Goal: Task Accomplishment & Management: Manage account settings

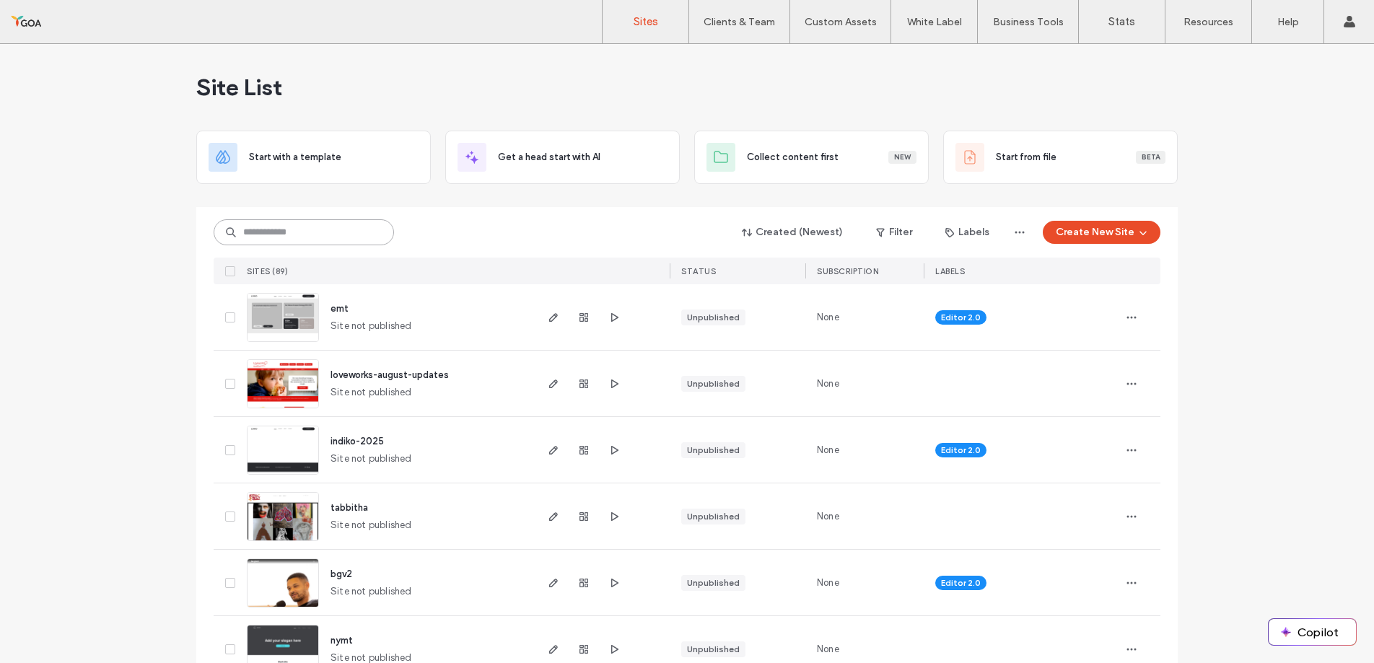
click at [258, 235] on input at bounding box center [304, 232] width 180 height 26
click at [896, 232] on button "Filter" at bounding box center [894, 232] width 65 height 23
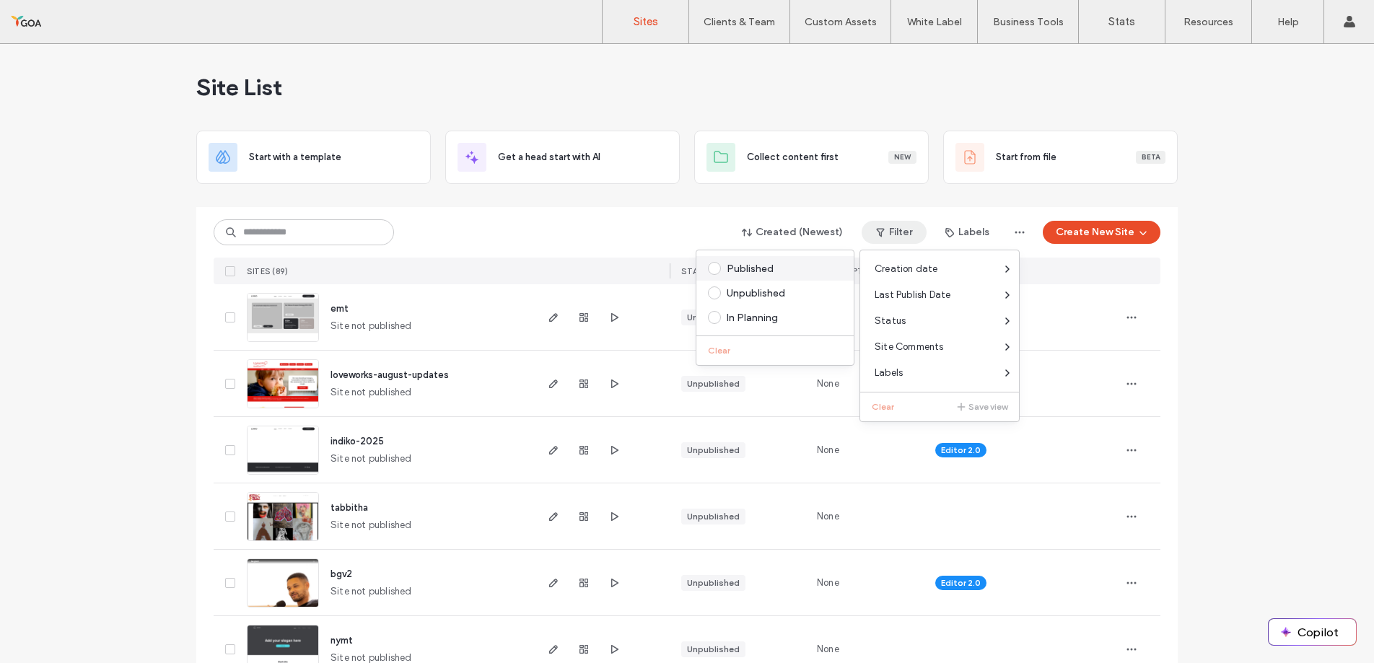
click at [753, 266] on div "Published" at bounding box center [782, 269] width 110 height 12
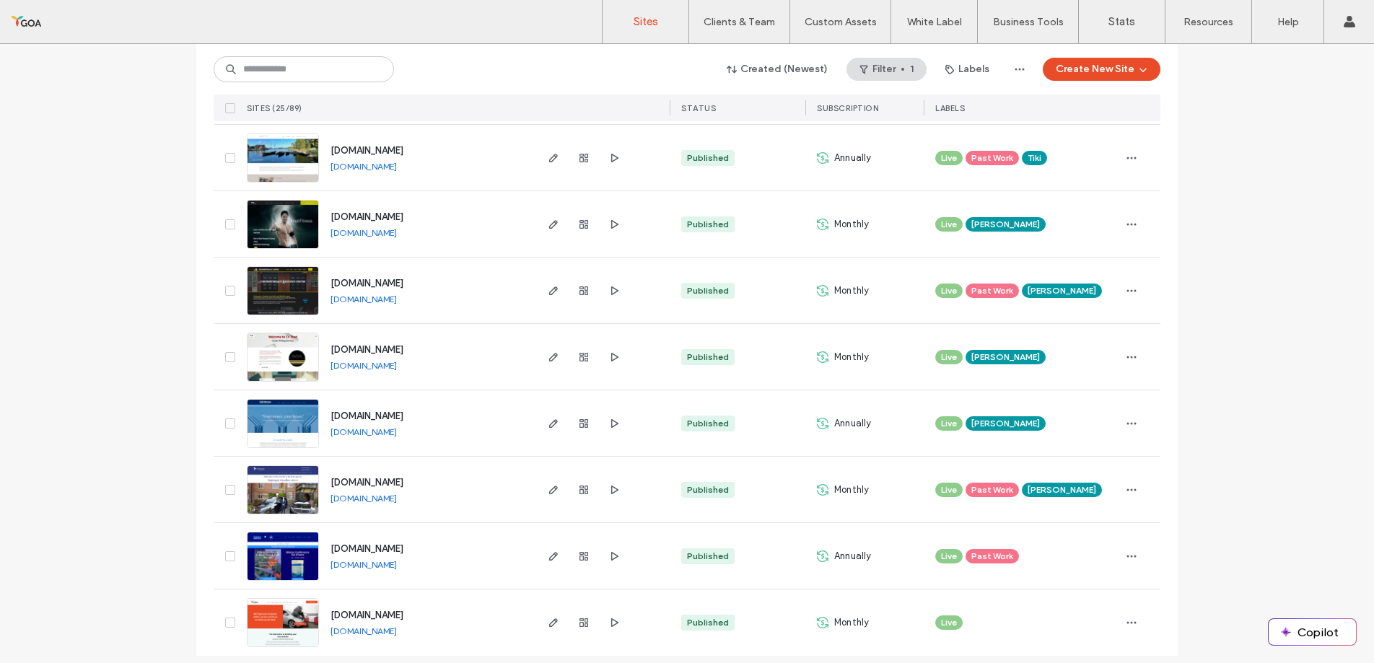
scroll to position [1287, 0]
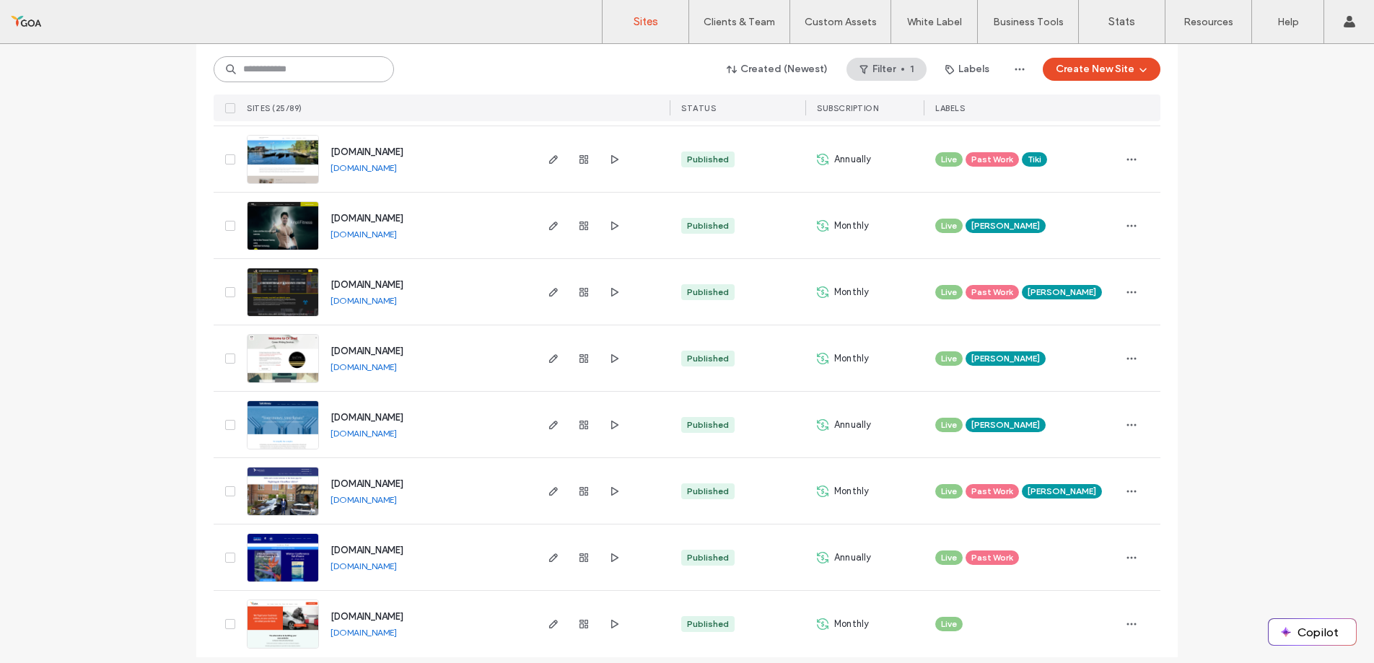
click at [245, 71] on input at bounding box center [304, 69] width 180 height 26
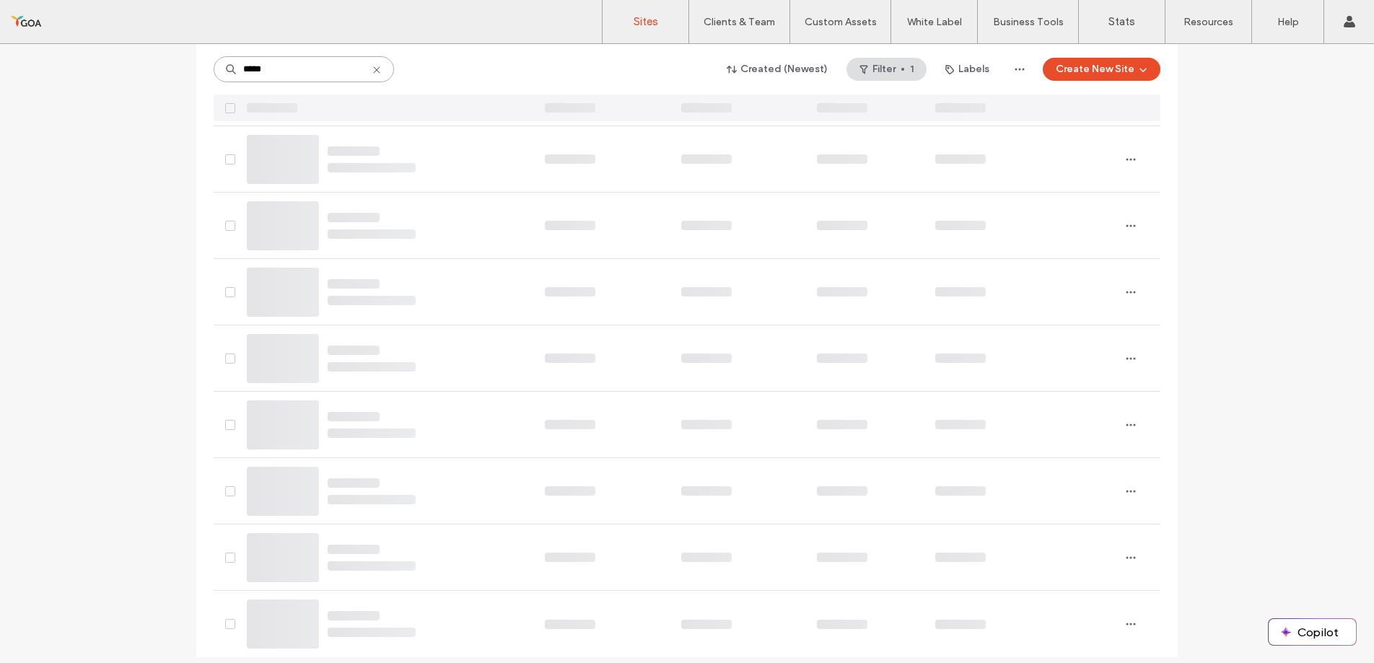
scroll to position [0, 0]
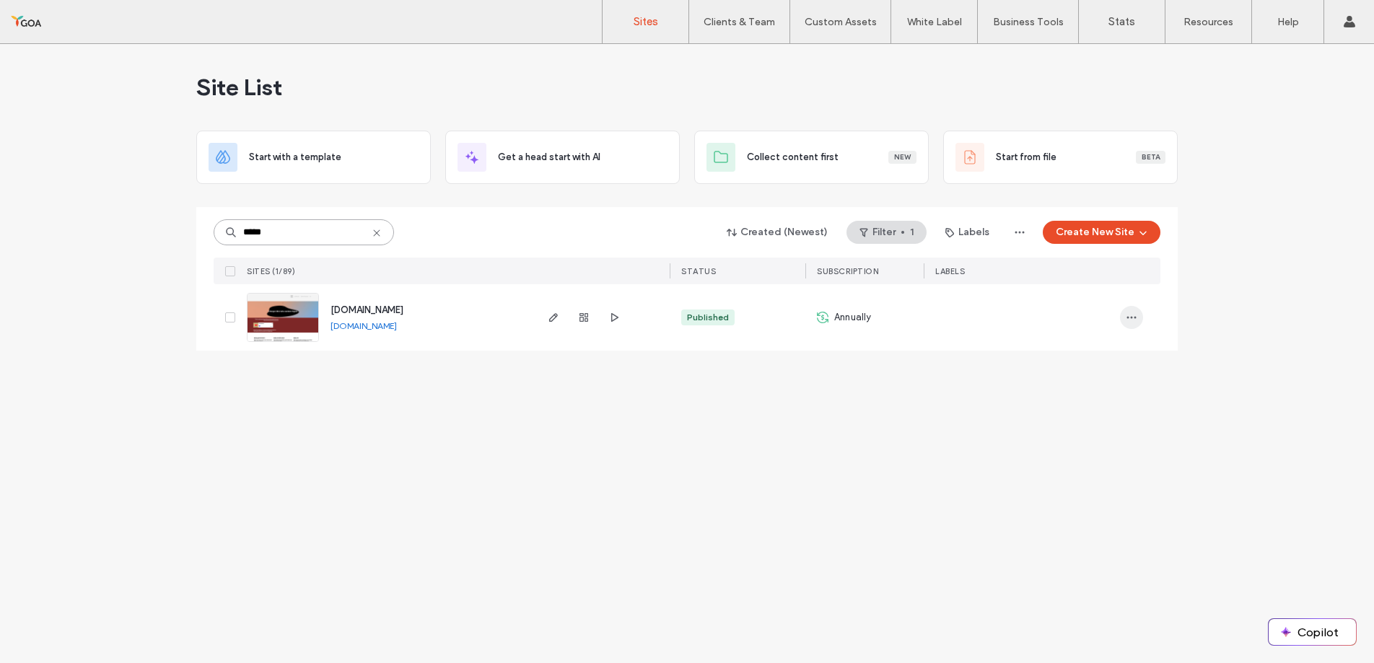
type input "*****"
click at [1137, 312] on icon "button" at bounding box center [1132, 318] width 12 height 12
drag, startPoint x: 660, startPoint y: 439, endPoint x: 520, endPoint y: 398, distance: 145.9
click at [660, 439] on div "Site List Start with a template Get a head start with AI Collect content first …" at bounding box center [687, 353] width 1374 height 619
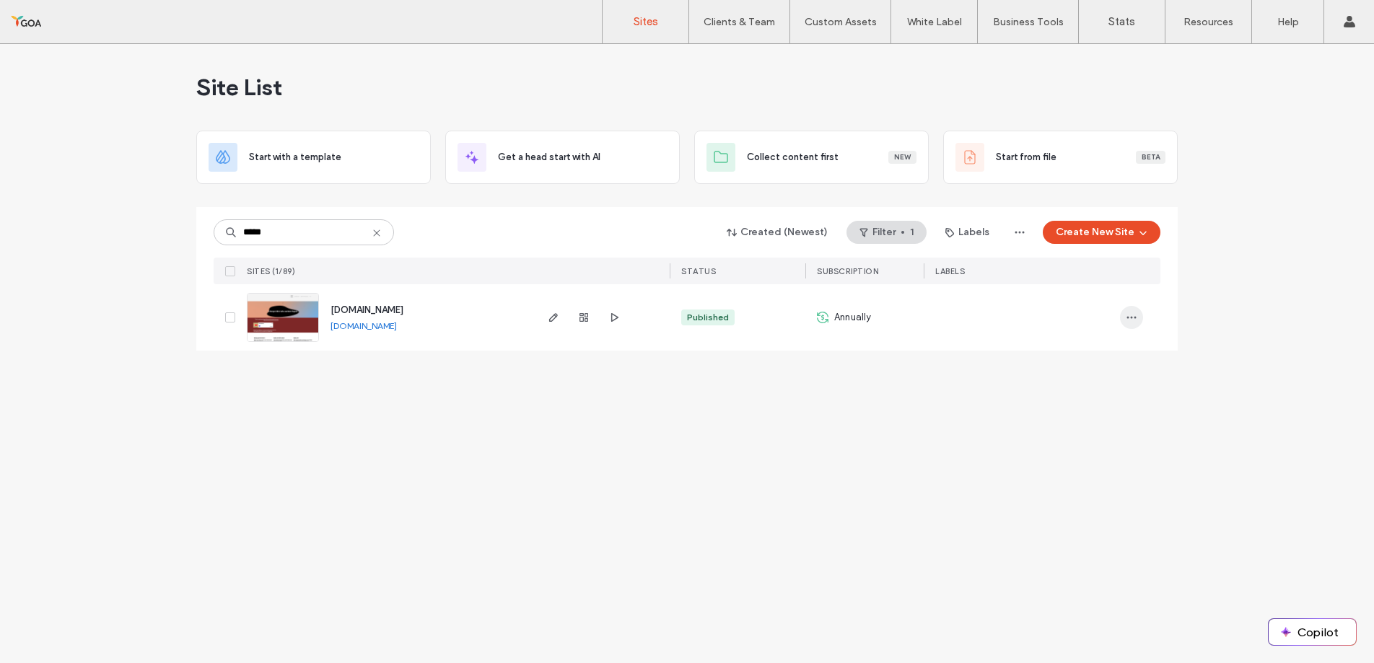
click at [1134, 318] on icon "button" at bounding box center [1132, 318] width 12 height 12
click at [1106, 460] on div "Site Dashboard" at bounding box center [1078, 473] width 128 height 27
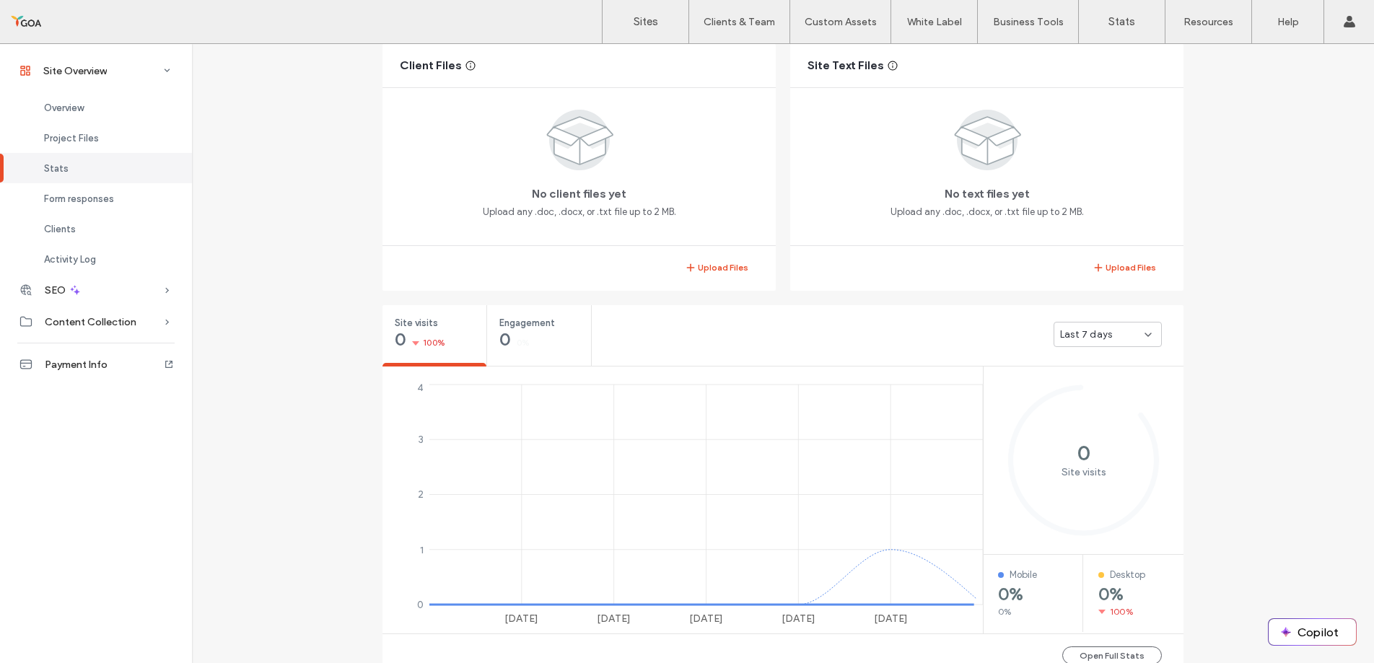
scroll to position [369, 0]
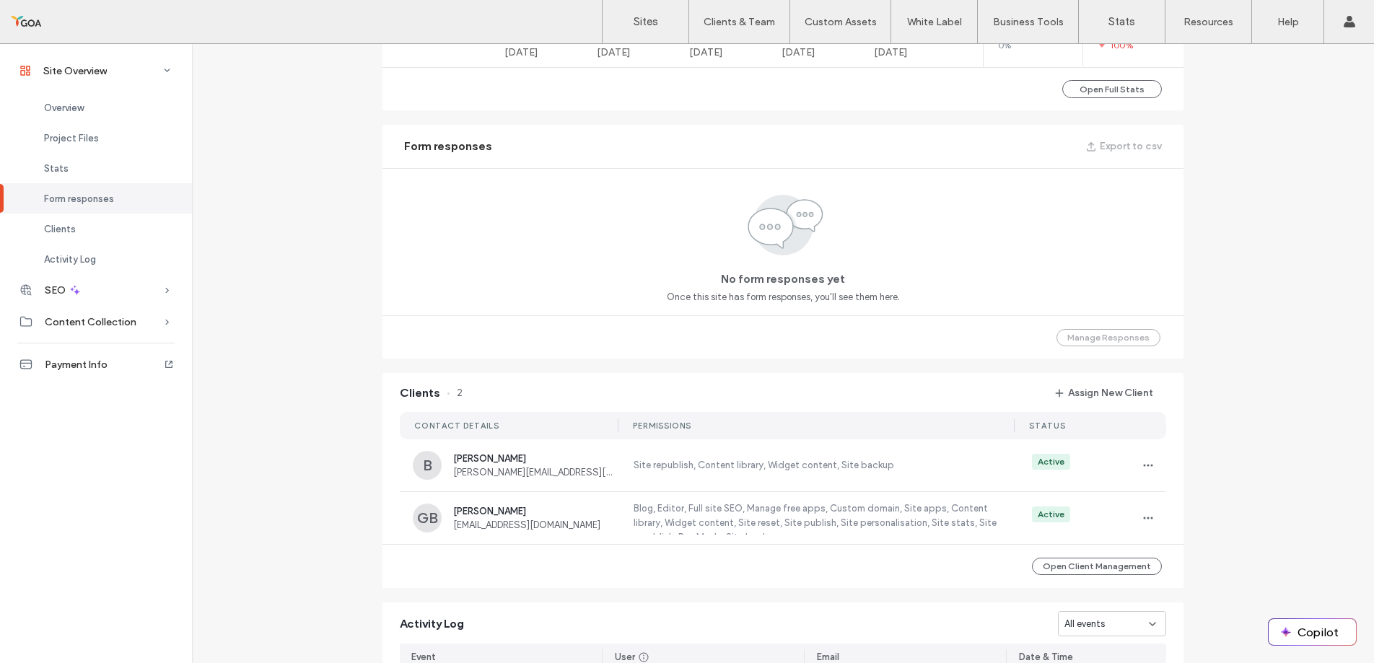
scroll to position [942, 0]
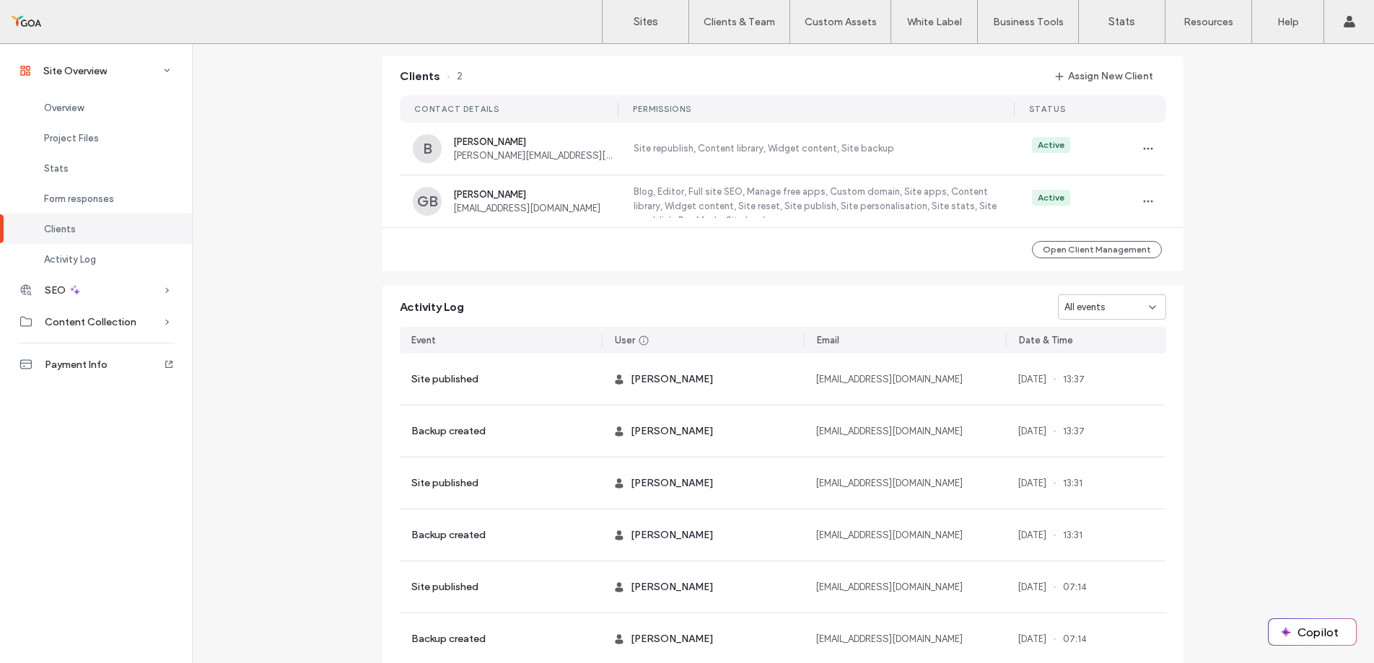
scroll to position [1169, 0]
click at [132, 261] on div "Activity Log" at bounding box center [96, 259] width 192 height 30
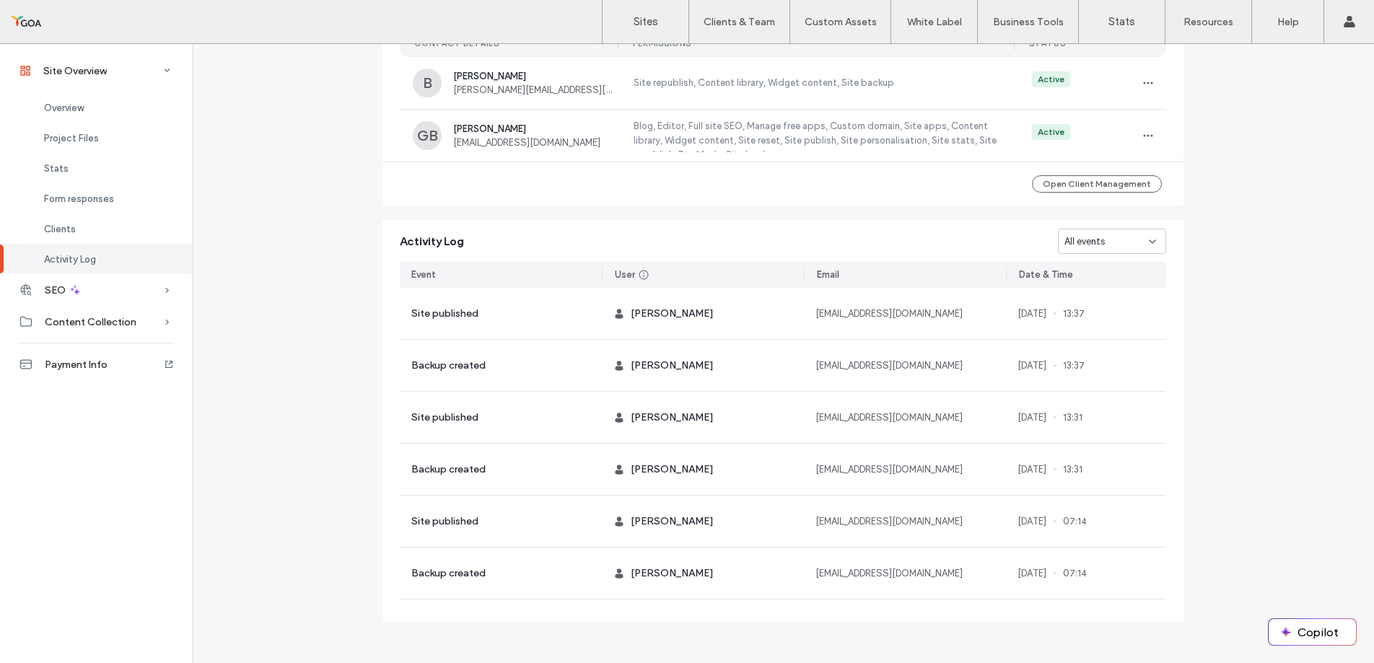
scroll to position [1241, 0]
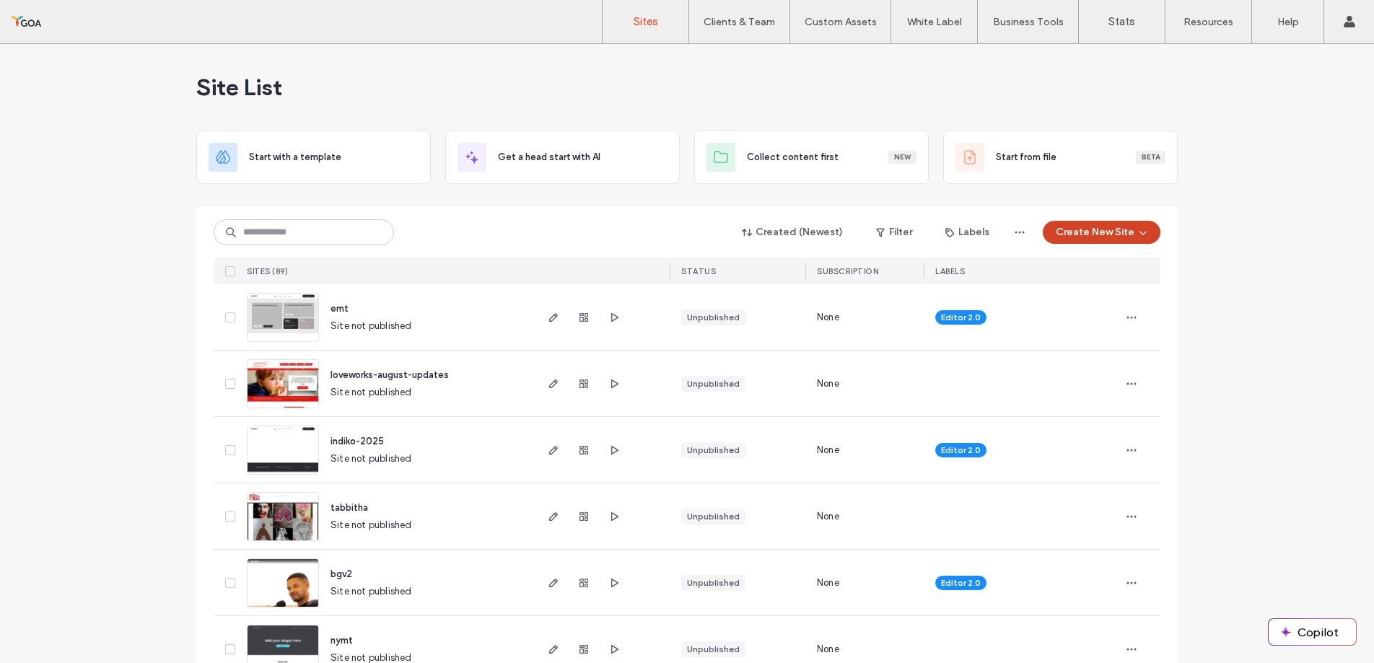
click at [1137, 227] on icon "button" at bounding box center [1143, 233] width 12 height 12
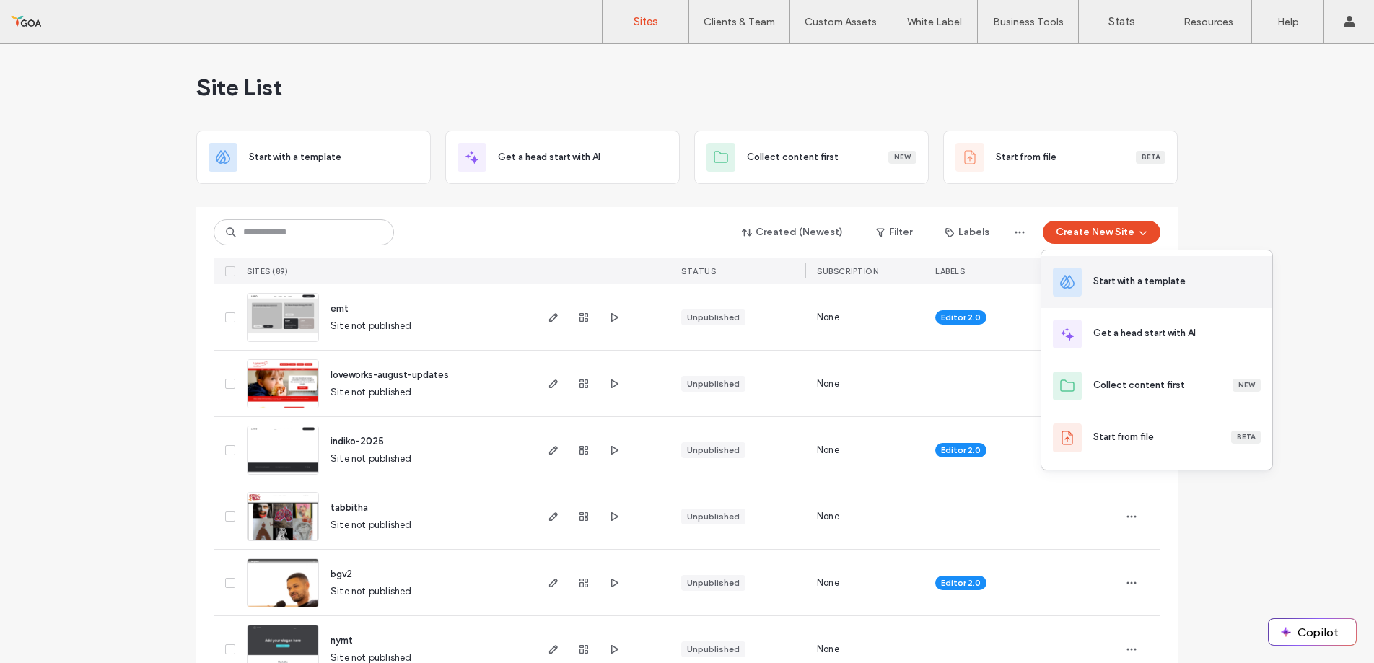
click at [1126, 274] on div "Start with a template" at bounding box center [1156, 282] width 231 height 52
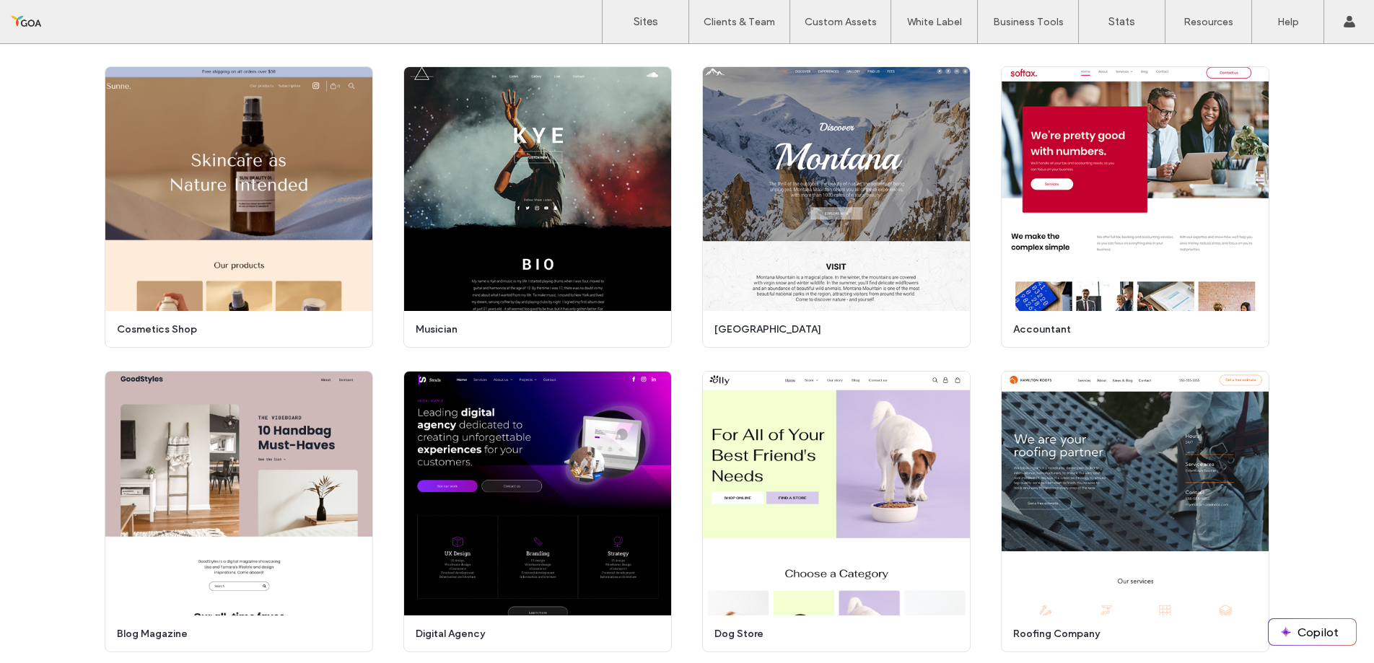
scroll to position [3159, 0]
